Goal: Transaction & Acquisition: Download file/media

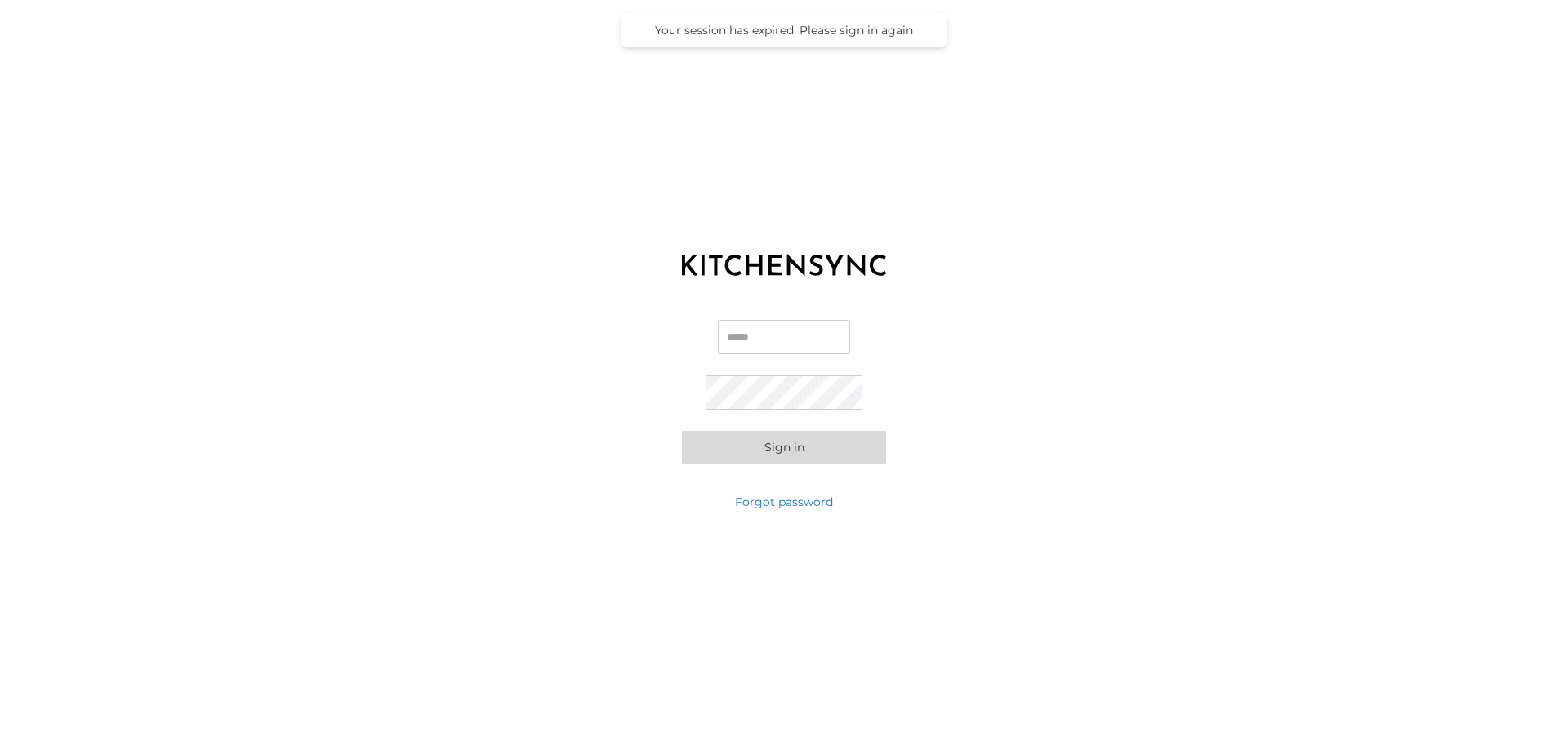
type input "**********"
click at [756, 448] on button "Sign in" at bounding box center [784, 447] width 204 height 33
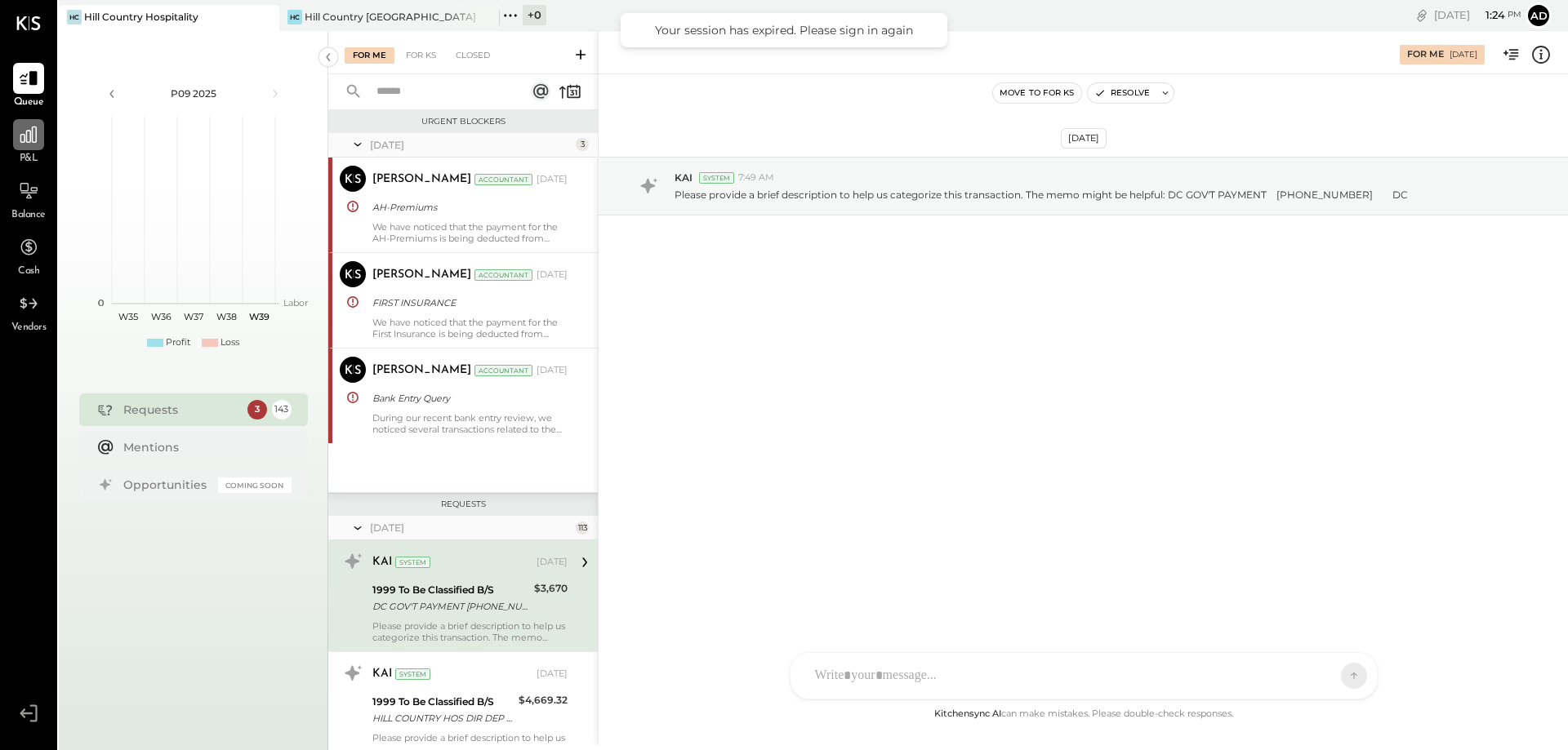
click at [33, 150] on div at bounding box center [28, 134] width 31 height 31
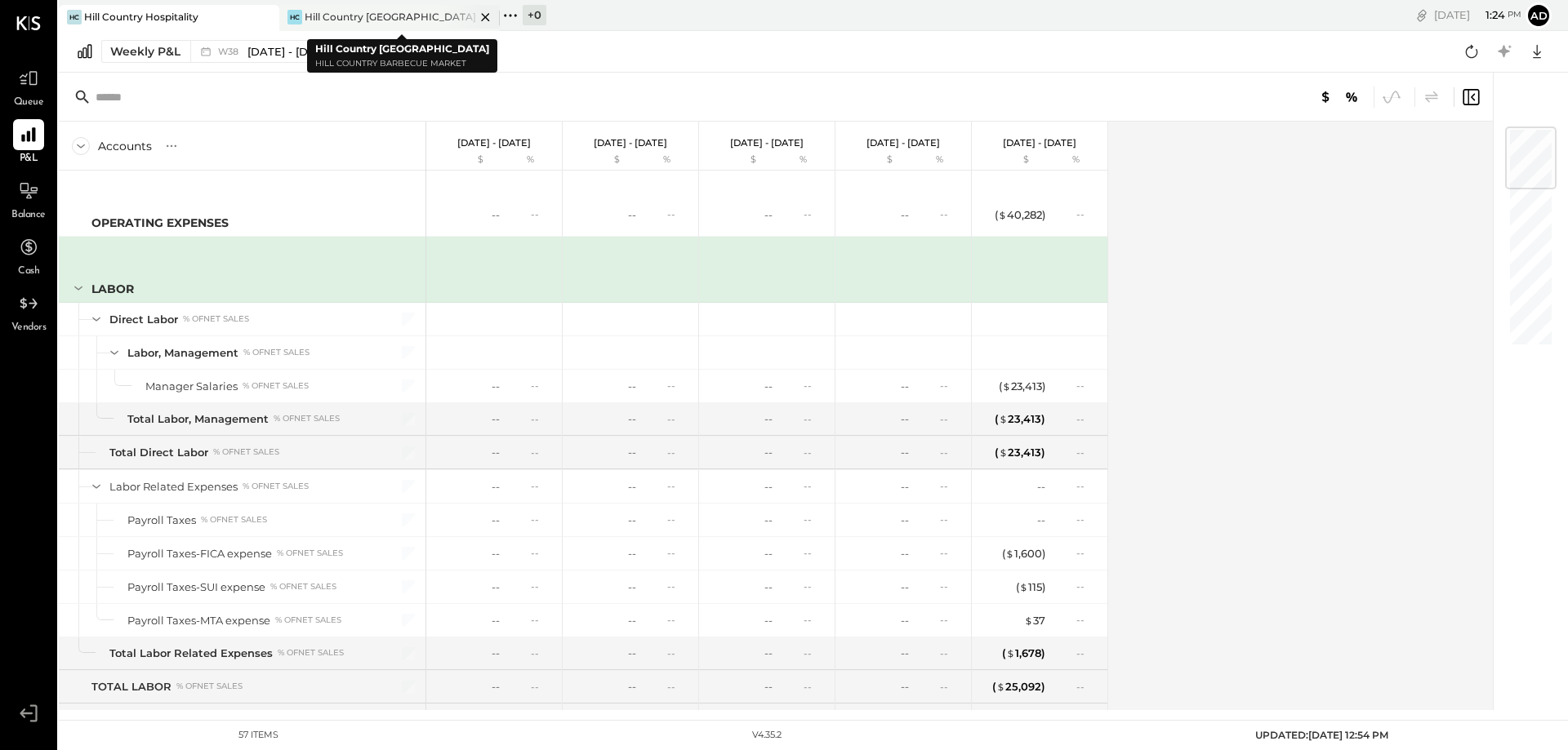
click at [361, 18] on div "Hill Country [GEOGRAPHIC_DATA]" at bounding box center [390, 17] width 171 height 14
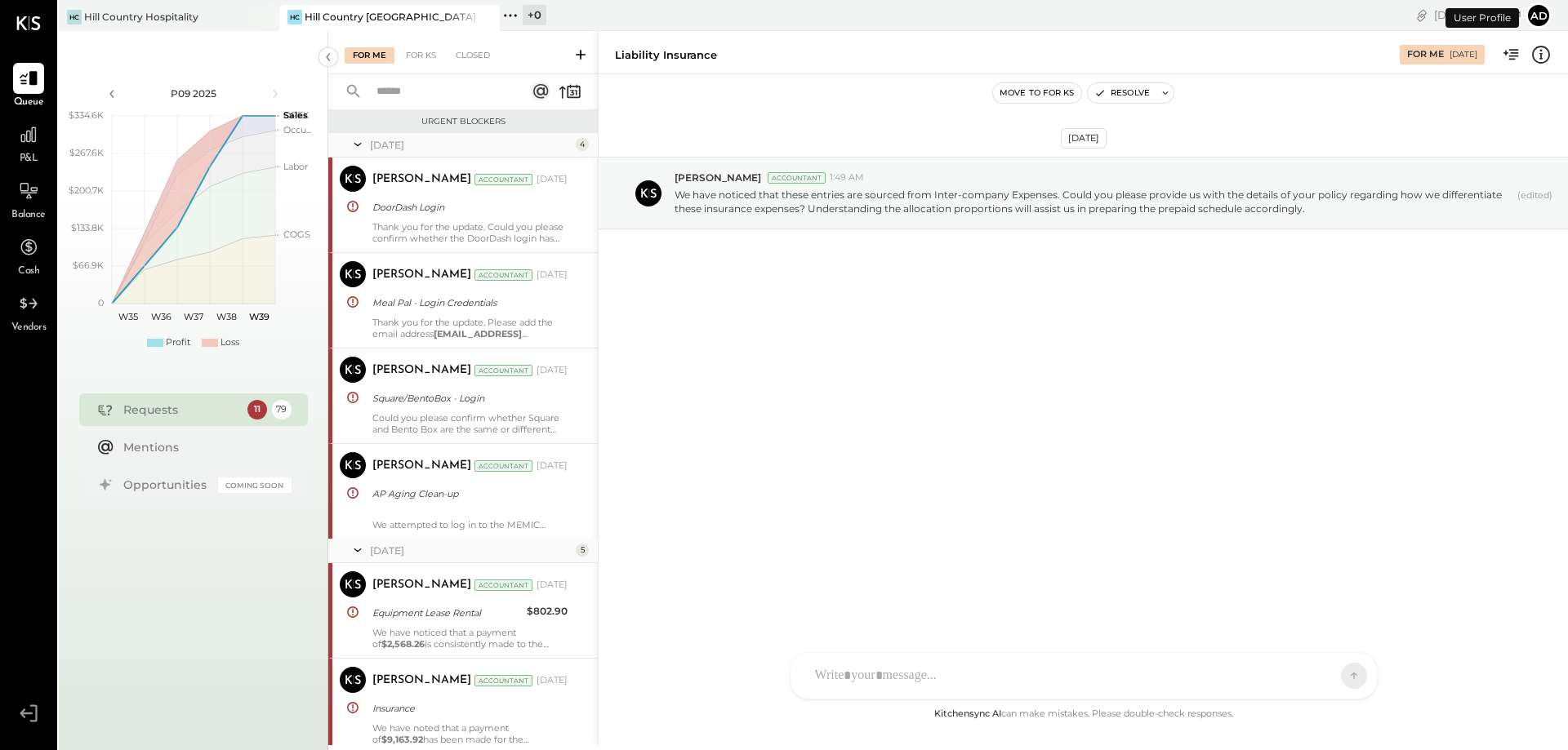
scroll to position [2046, 0]
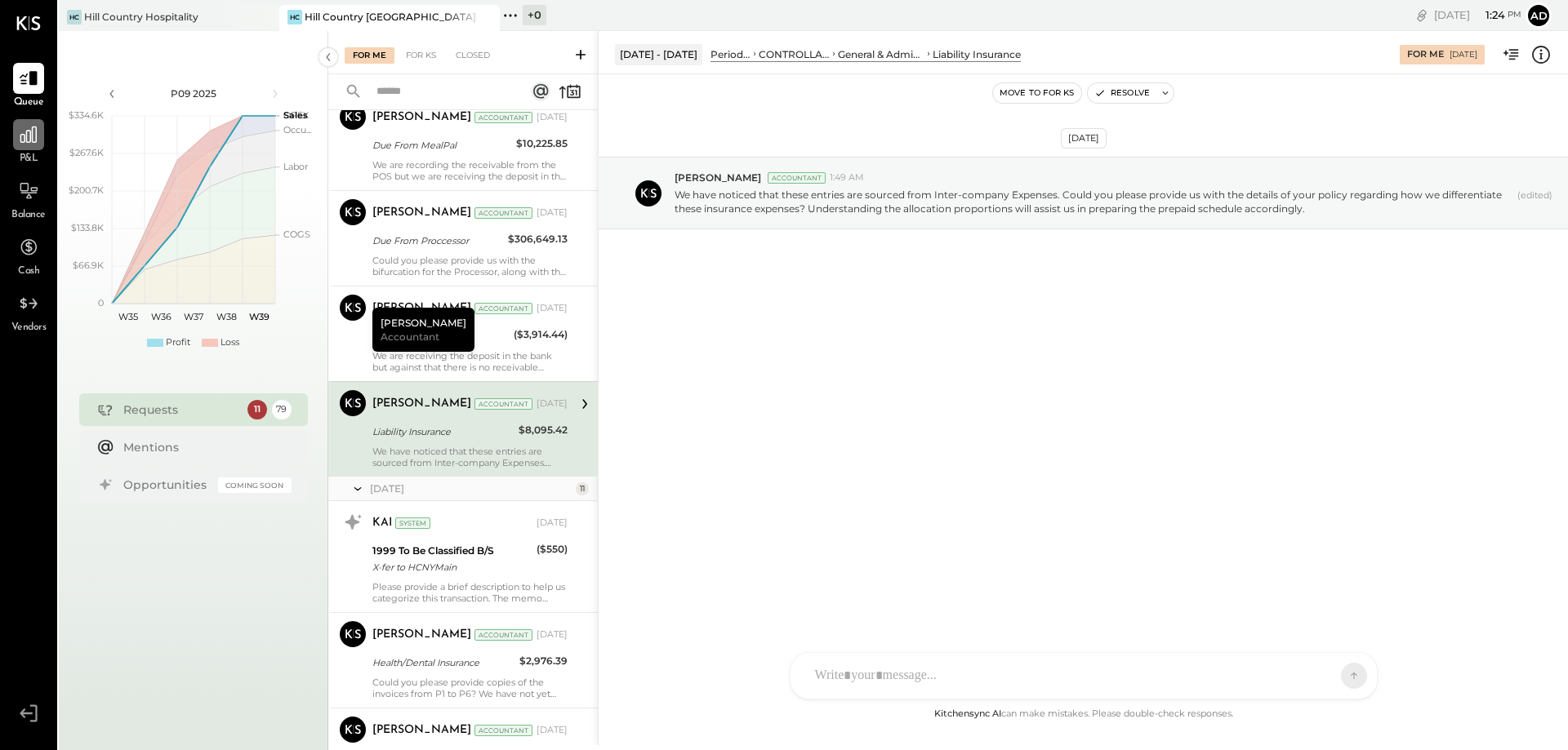
click at [23, 136] on icon at bounding box center [28, 135] width 21 height 21
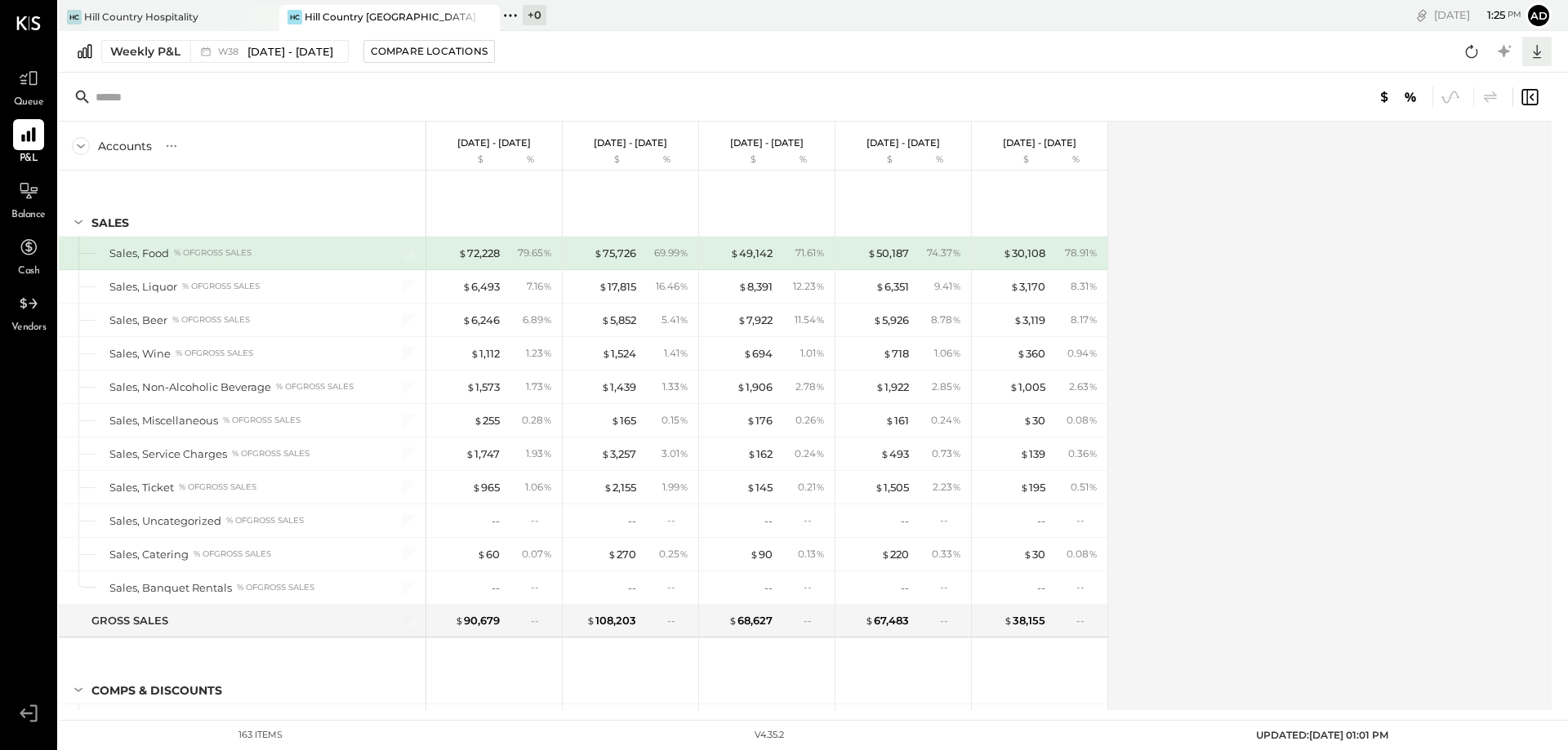
click at [1535, 48] on icon at bounding box center [1536, 51] width 21 height 21
click at [1481, 141] on div "Excel" at bounding box center [1486, 146] width 130 height 34
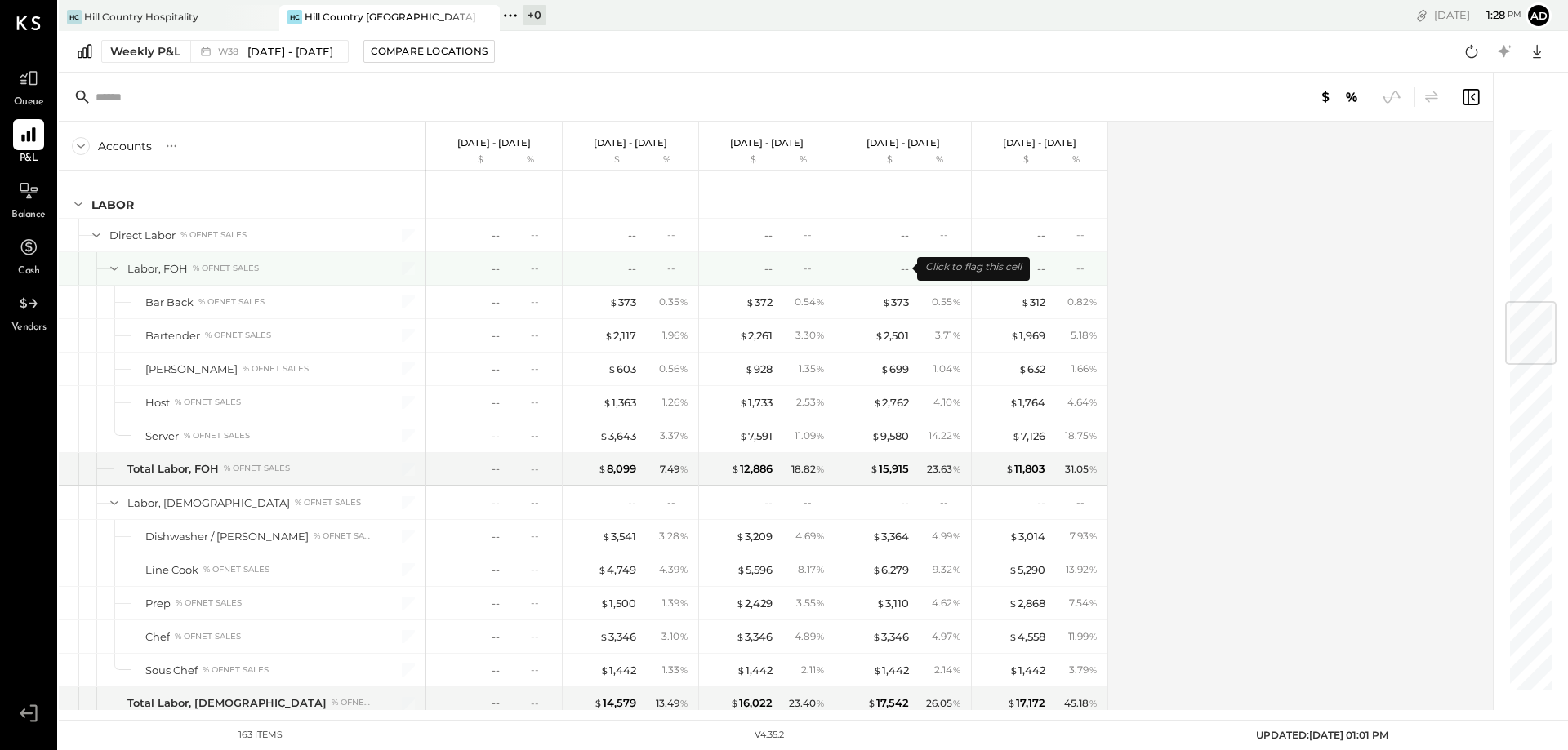
scroll to position [1469, 0]
